Goal: Task Accomplishment & Management: Manage account settings

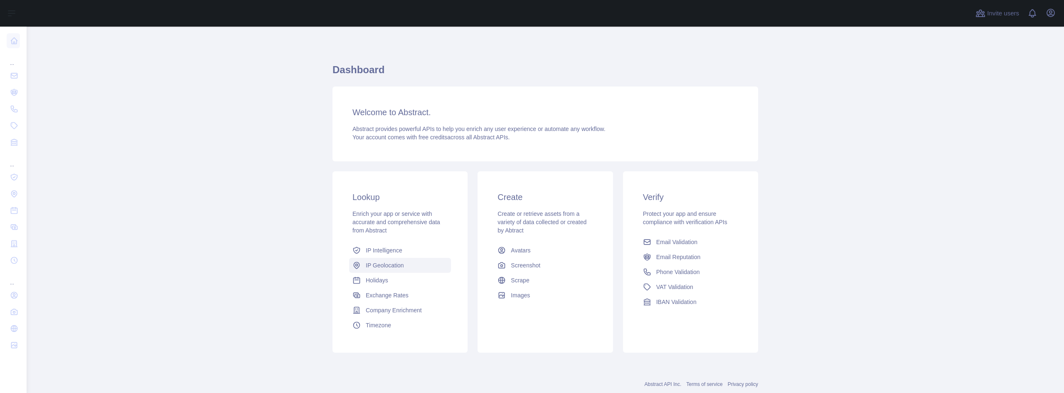
click at [399, 261] on link "IP Geolocation" at bounding box center [400, 265] width 102 height 15
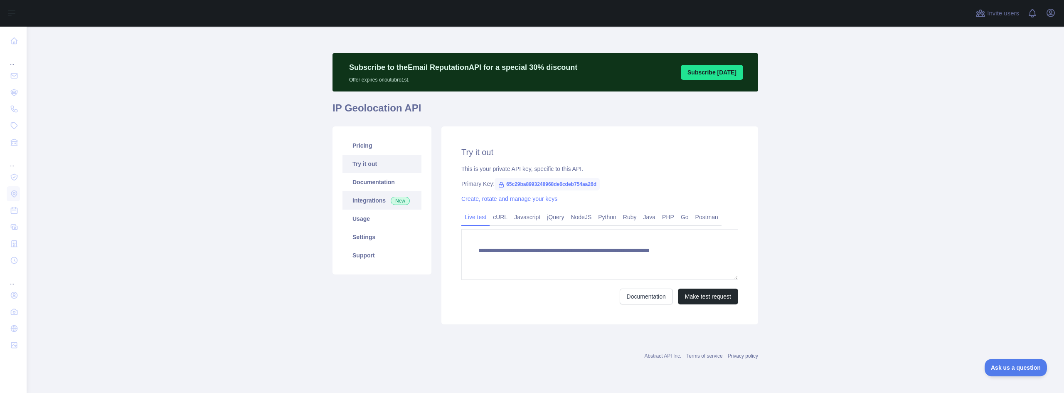
type textarea "**********"
click at [379, 216] on link "Usage" at bounding box center [381, 218] width 79 height 18
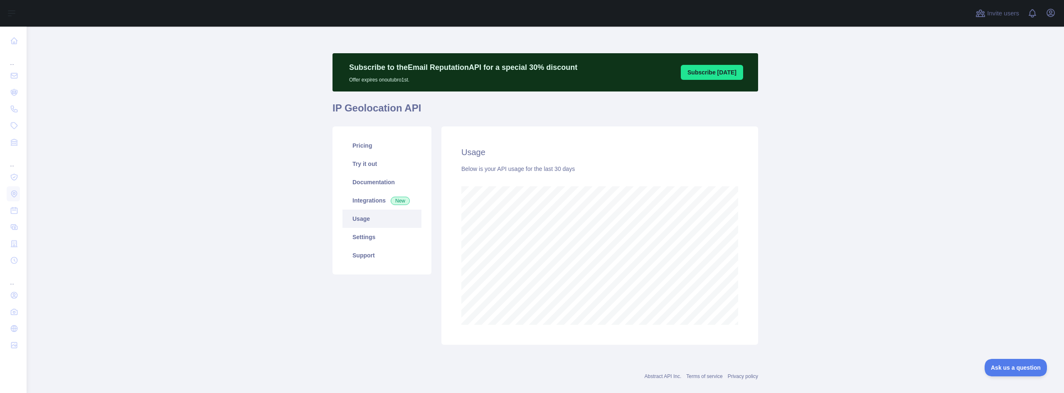
scroll to position [366, 1031]
click at [374, 147] on link "Pricing" at bounding box center [381, 145] width 79 height 18
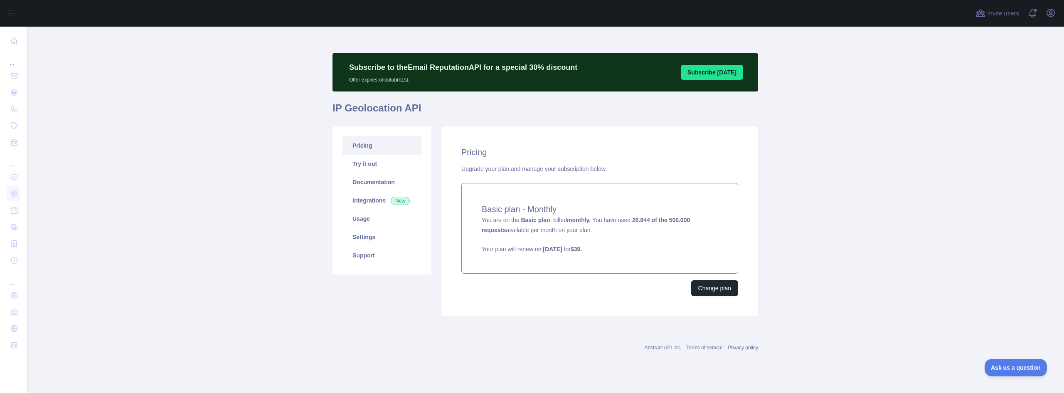
click at [589, 223] on span "You are on the Basic plan , billed monthly. You have used 26.844 of the 500.000…" at bounding box center [600, 235] width 236 height 37
click at [719, 283] on button "Change plan" at bounding box center [714, 288] width 47 height 16
click at [380, 166] on link "Try it out" at bounding box center [381, 164] width 79 height 18
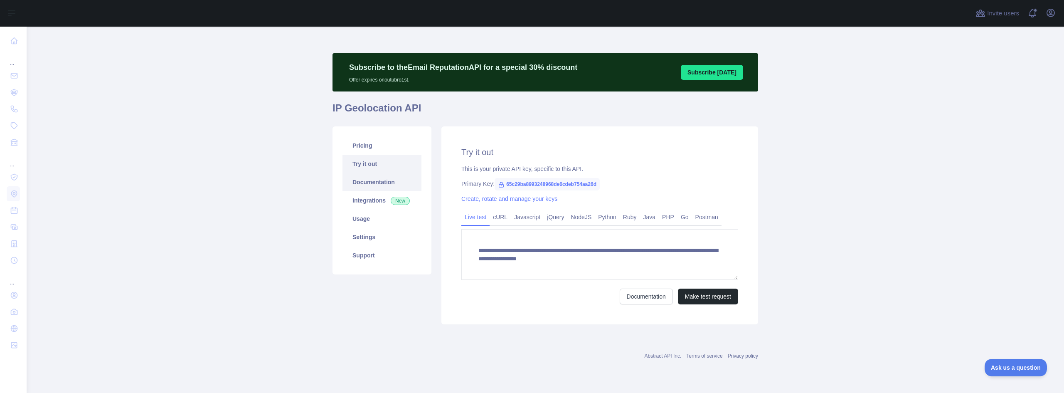
click at [379, 181] on link "Documentation" at bounding box center [381, 182] width 79 height 18
click at [384, 221] on link "Usage" at bounding box center [381, 218] width 79 height 18
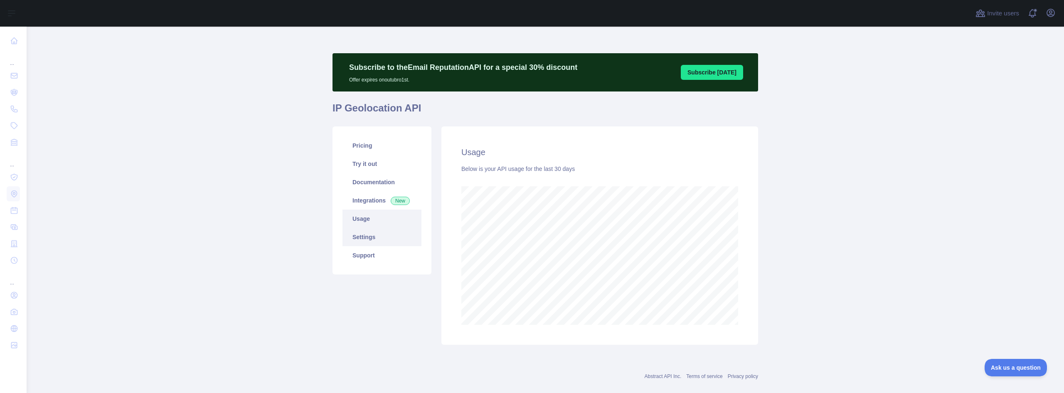
scroll to position [366, 1031]
click at [384, 231] on link "Settings" at bounding box center [381, 237] width 79 height 18
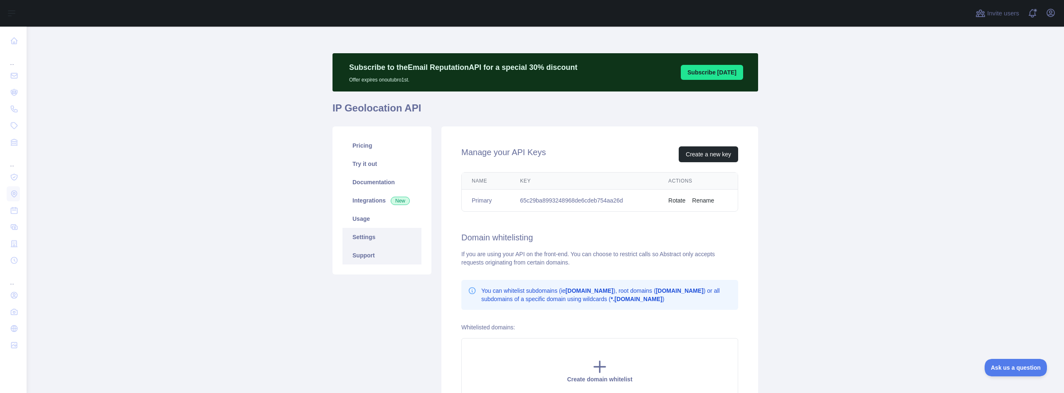
click at [380, 253] on link "Support" at bounding box center [381, 255] width 79 height 18
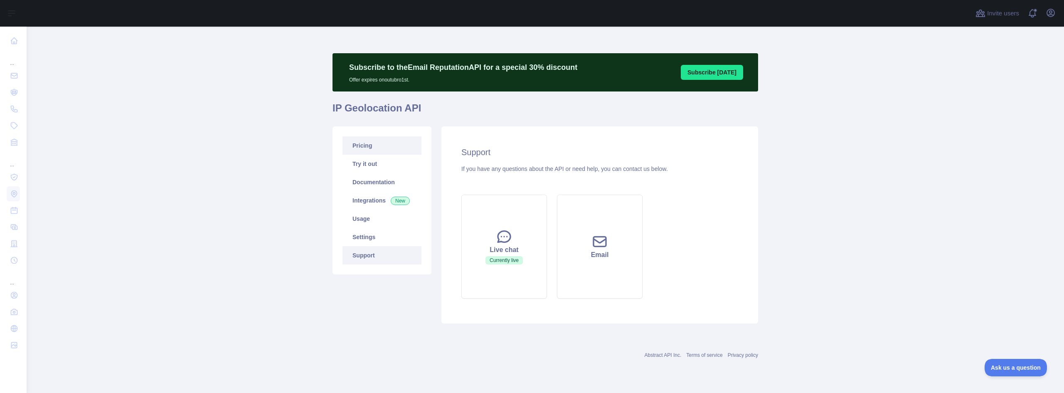
click at [365, 152] on link "Pricing" at bounding box center [381, 145] width 79 height 18
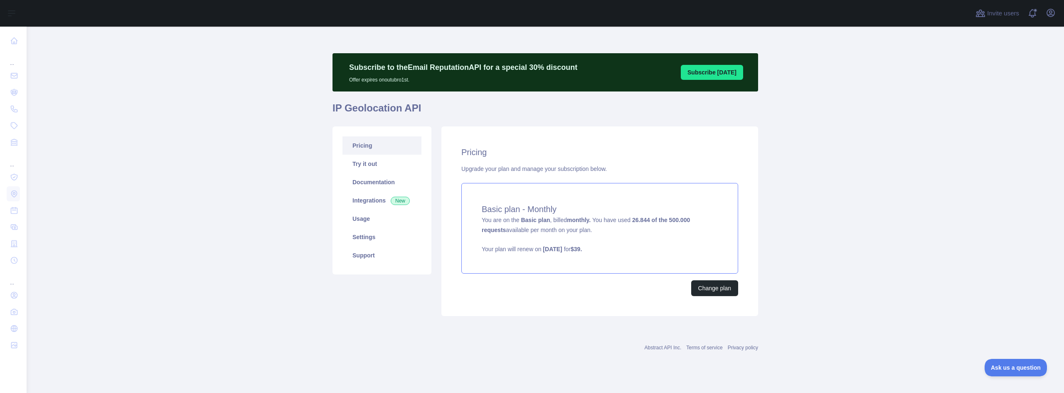
click at [546, 250] on strong "September 22, 2025" at bounding box center [552, 249] width 19 height 7
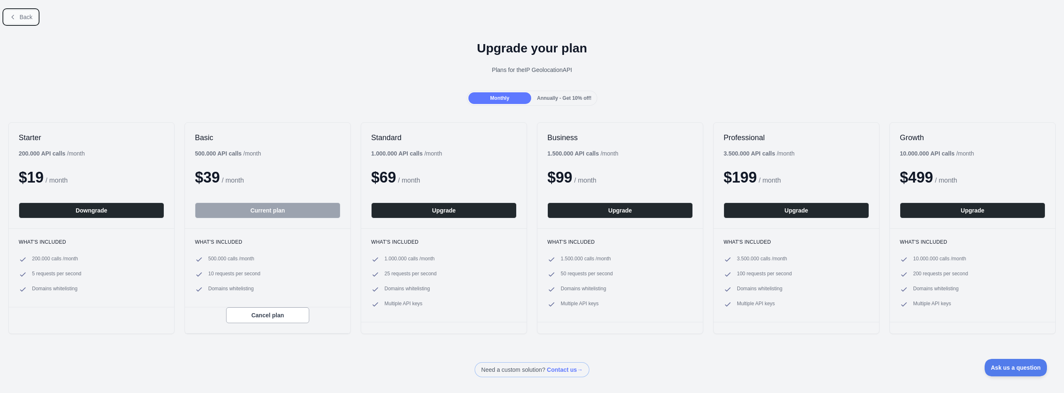
click at [25, 11] on button "Back" at bounding box center [21, 17] width 34 height 14
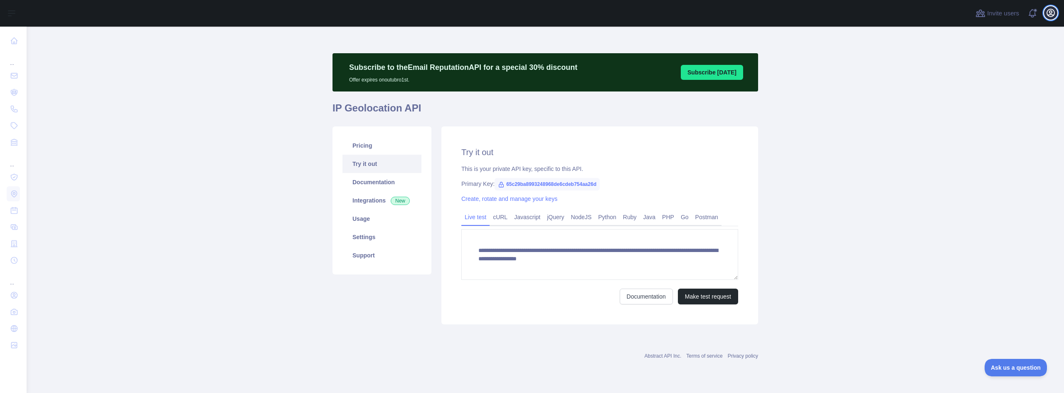
click at [1056, 10] on button "Open user menu" at bounding box center [1050, 12] width 13 height 13
click at [1004, 85] on button "Billing" at bounding box center [1010, 90] width 93 height 15
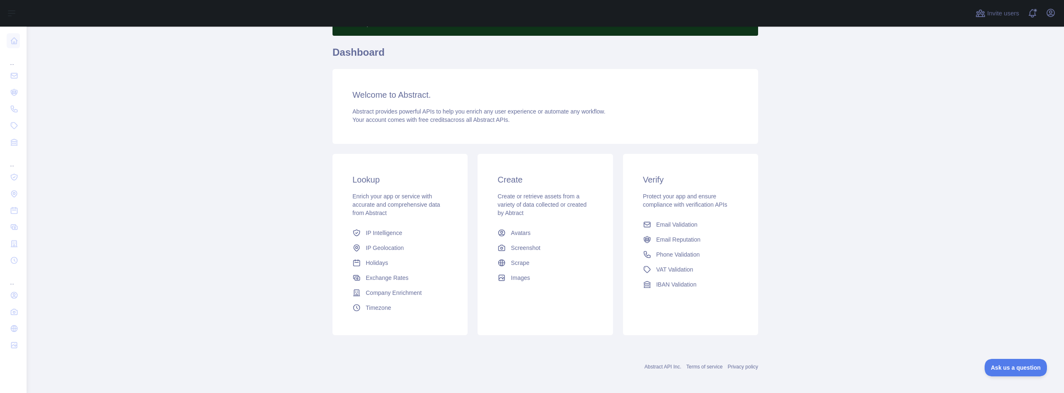
scroll to position [59, 0]
